Goal: Task Accomplishment & Management: Use online tool/utility

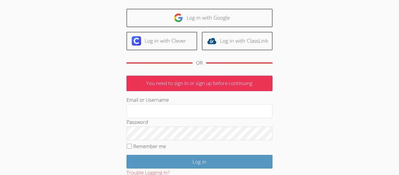
scroll to position [37, 0]
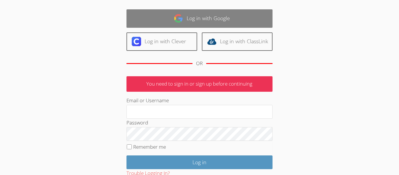
click at [232, 18] on link "Log in with Google" at bounding box center [200, 18] width 146 height 18
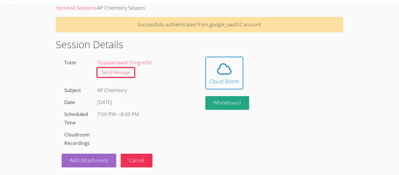
scroll to position [19, 0]
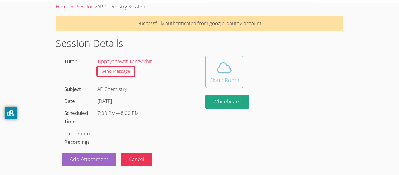
click at [220, 64] on icon at bounding box center [224, 68] width 13 height 10
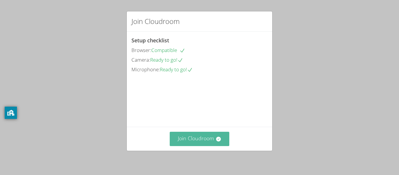
click at [218, 146] on button "Join Cloudroom" at bounding box center [200, 139] width 60 height 14
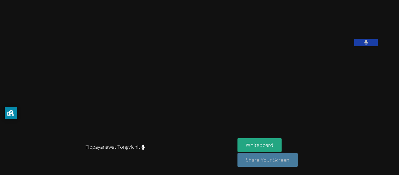
click at [298, 159] on button "Share Your Screen" at bounding box center [268, 160] width 60 height 14
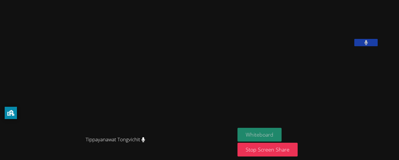
click at [282, 138] on button "Whiteboard" at bounding box center [260, 135] width 44 height 14
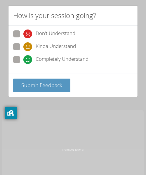
click at [55, 56] on span "Completely Understand" at bounding box center [62, 59] width 53 height 9
click at [28, 56] on input "Completely Understand" at bounding box center [25, 58] width 5 height 5
radio input "true"
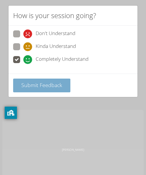
click at [36, 86] on span "Submit Feedback" at bounding box center [41, 85] width 41 height 7
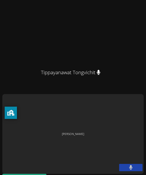
scroll to position [5, 0]
